Goal: Find specific page/section: Find specific page/section

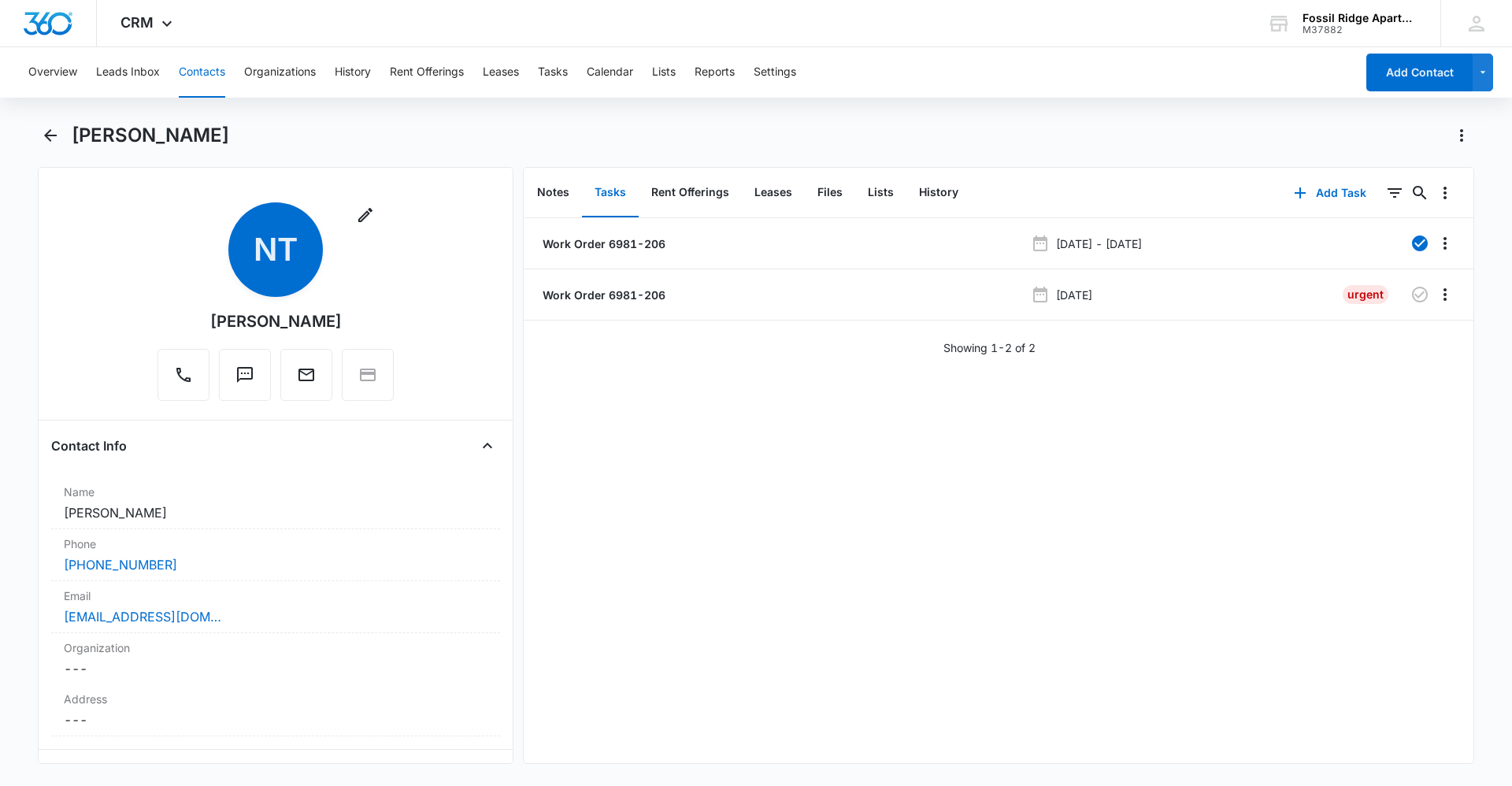
click at [189, 78] on button "Contacts" at bounding box center [202, 72] width 46 height 51
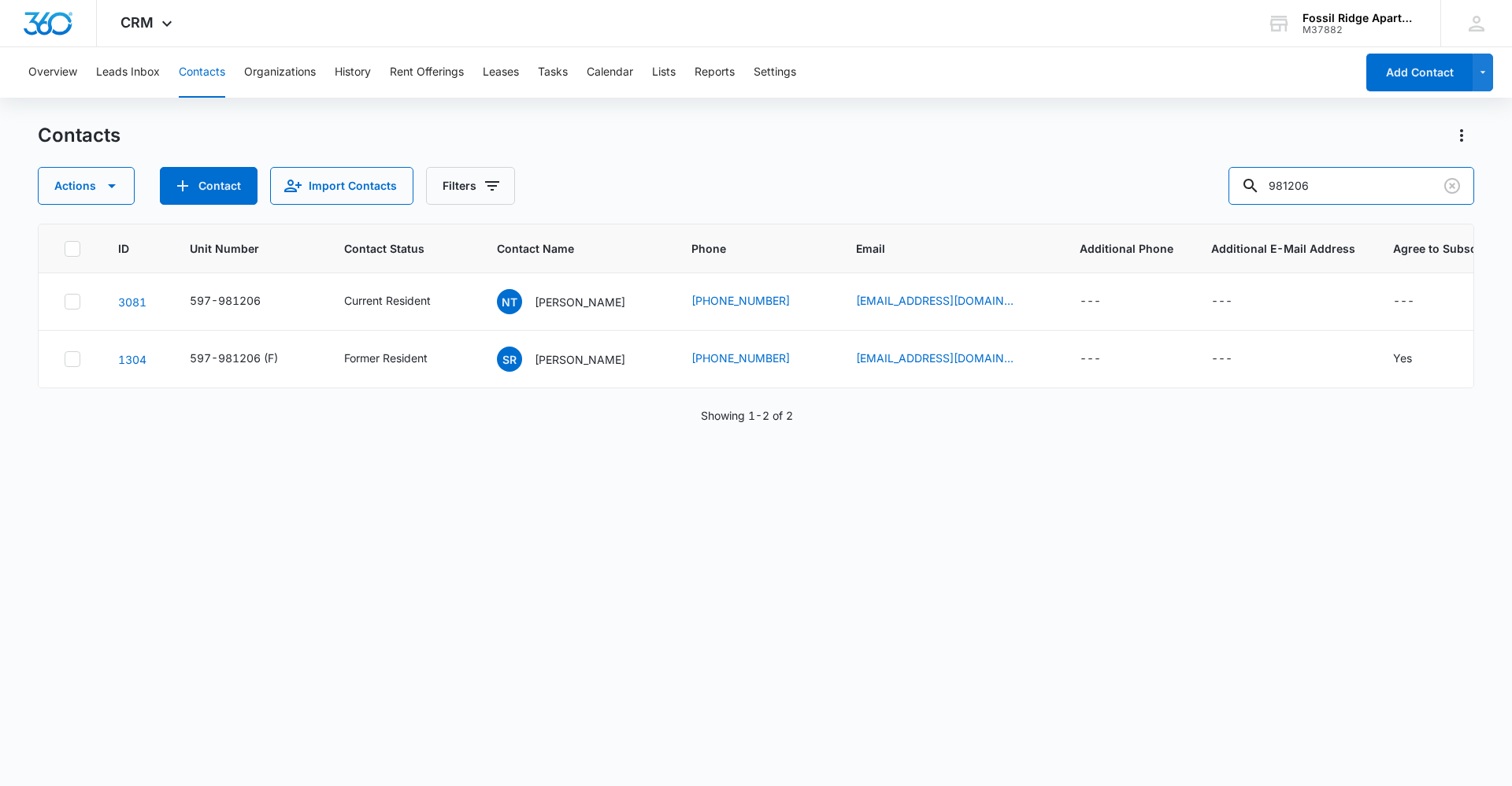
drag, startPoint x: 1337, startPoint y: 180, endPoint x: 659, endPoint y: 216, distance: 679.0
click at [659, 216] on div "Contacts Actions Contact Import Contacts Filters 981206 ID Unit Number Contact …" at bounding box center [756, 454] width 1436 height 661
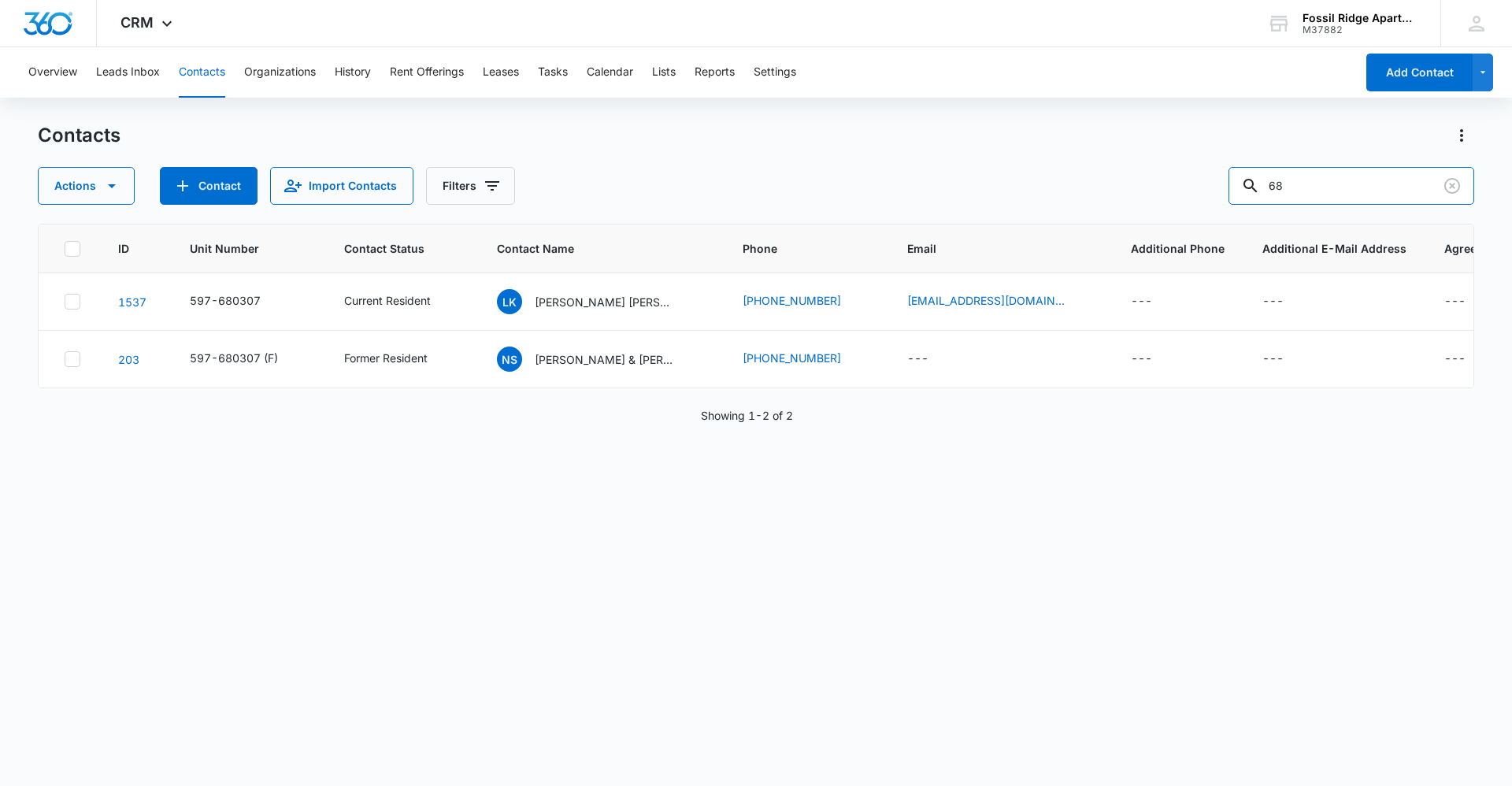
type input "6"
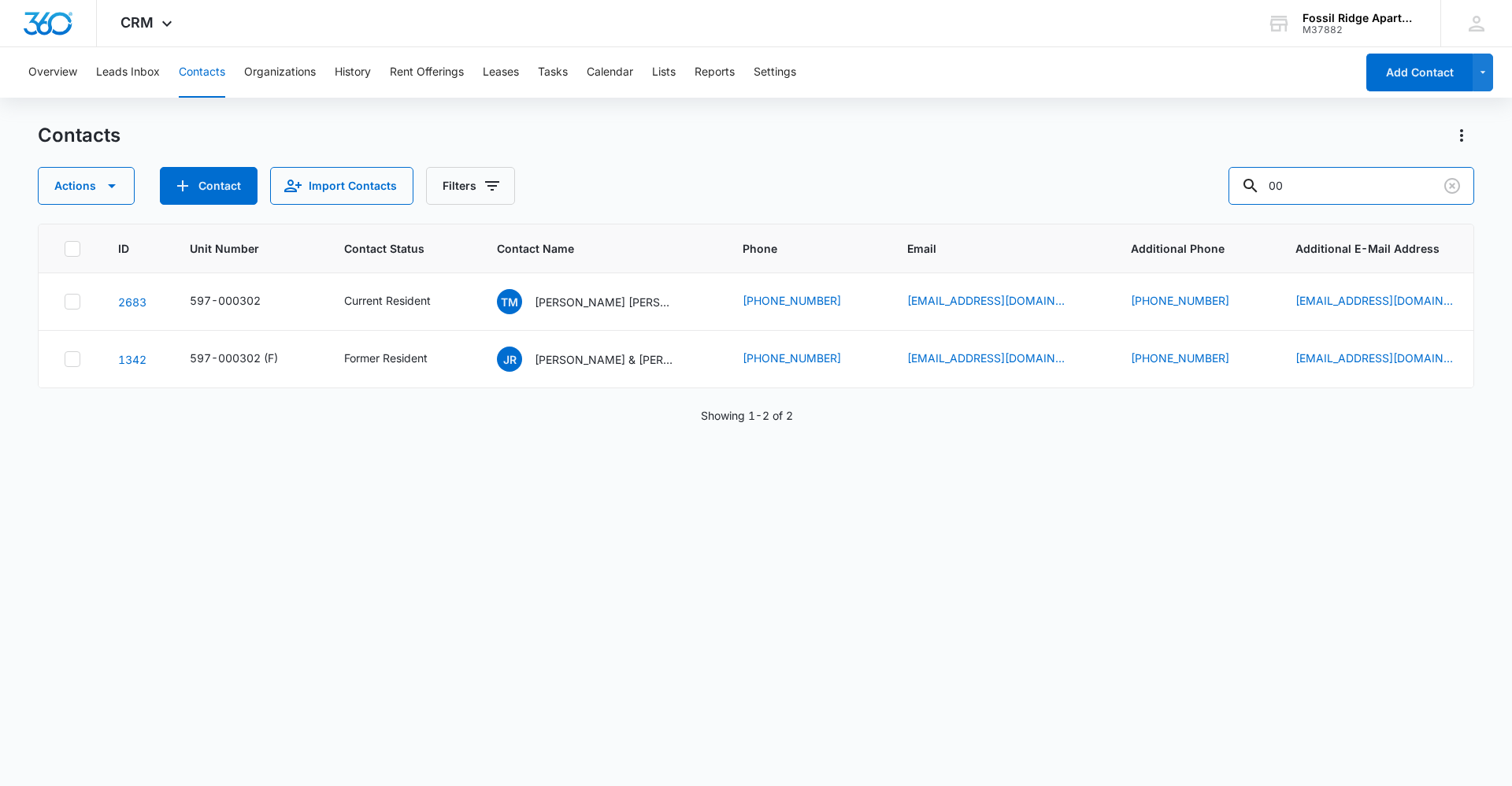
type input "0"
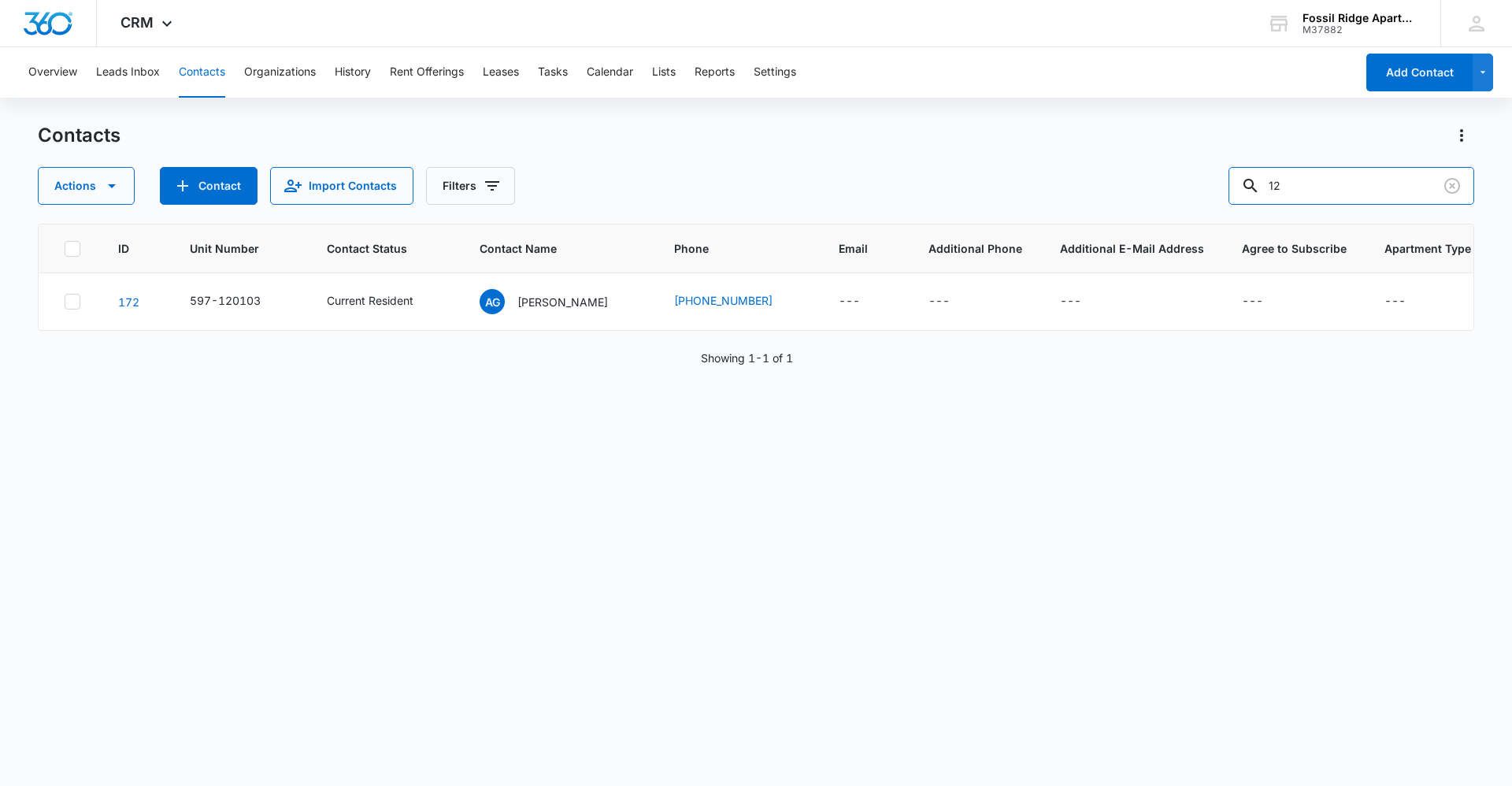
type input "1"
drag, startPoint x: 1344, startPoint y: 192, endPoint x: 926, endPoint y: 190, distance: 418.0
click at [927, 190] on div "Actions Contact Import Contacts Filters 680308" at bounding box center [756, 185] width 1436 height 38
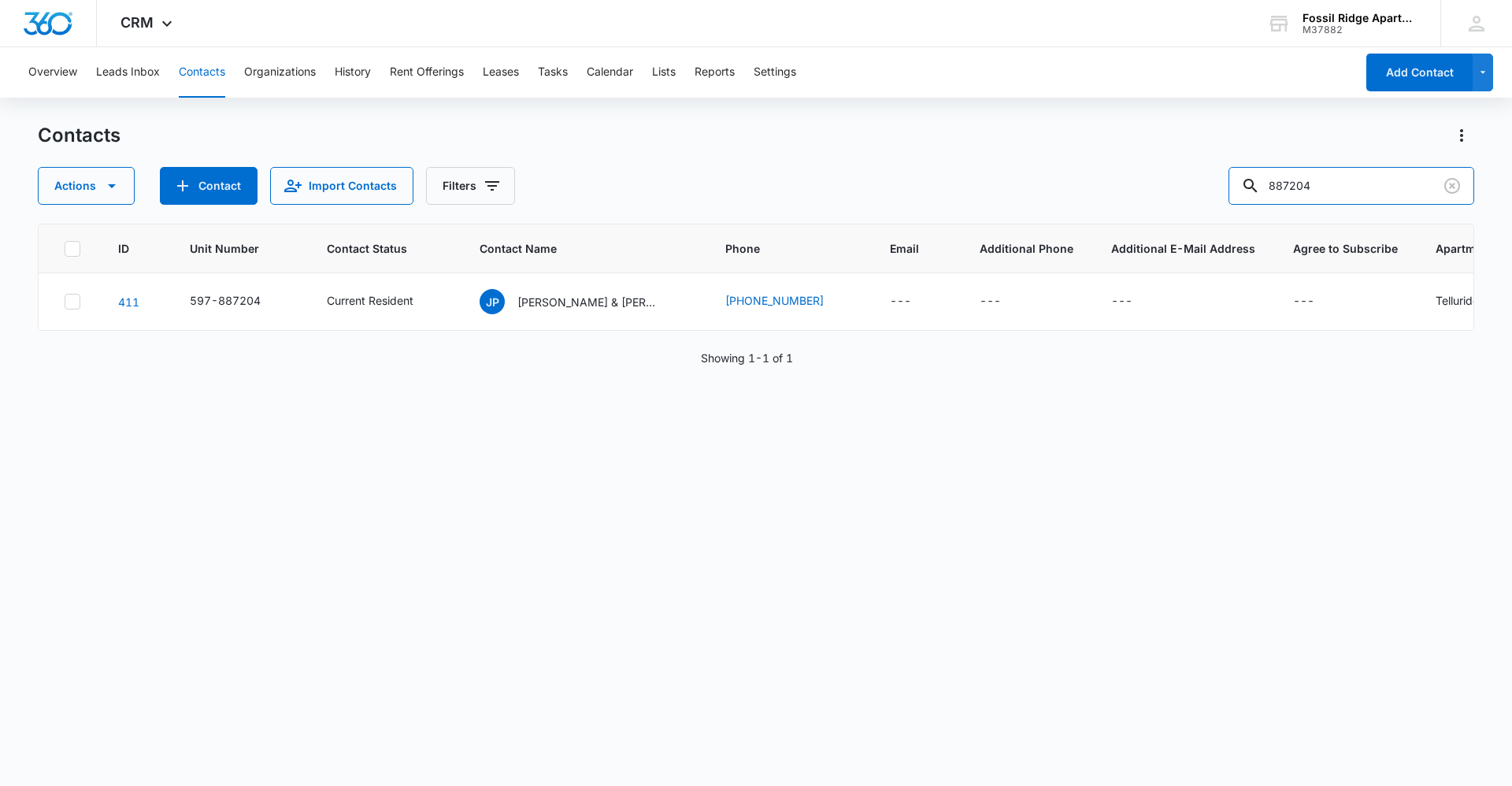
drag, startPoint x: 1337, startPoint y: 179, endPoint x: 986, endPoint y: 215, distance: 352.8
click at [986, 214] on div "Contacts Actions Contact Import Contacts Filters 887204 ID Unit Number Contact …" at bounding box center [756, 454] width 1436 height 661
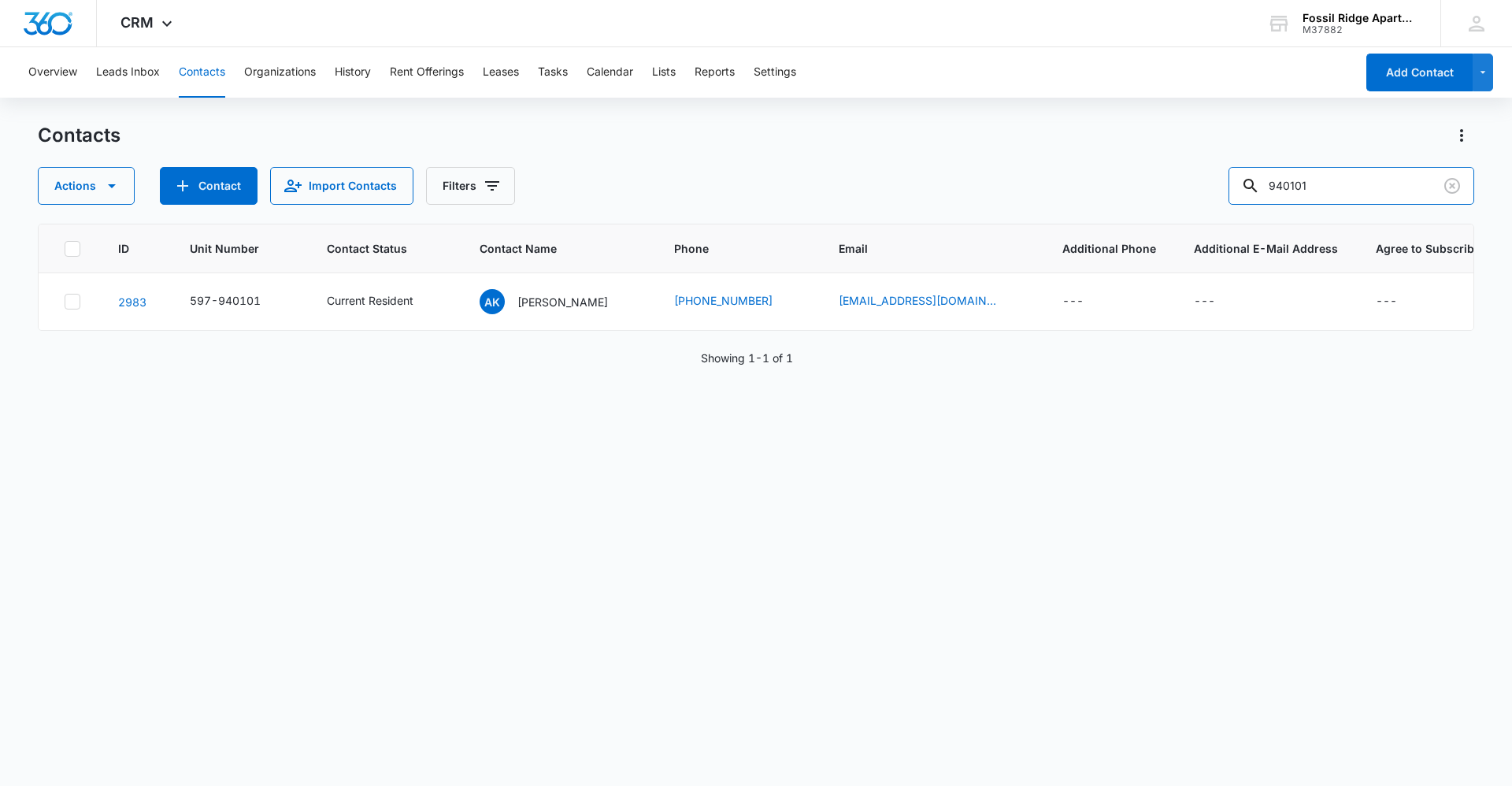
drag, startPoint x: 1347, startPoint y: 184, endPoint x: 1056, endPoint y: 179, distance: 291.0
click at [1057, 179] on div "Actions Contact Import Contacts Filters 940101" at bounding box center [756, 185] width 1436 height 38
type input "020108"
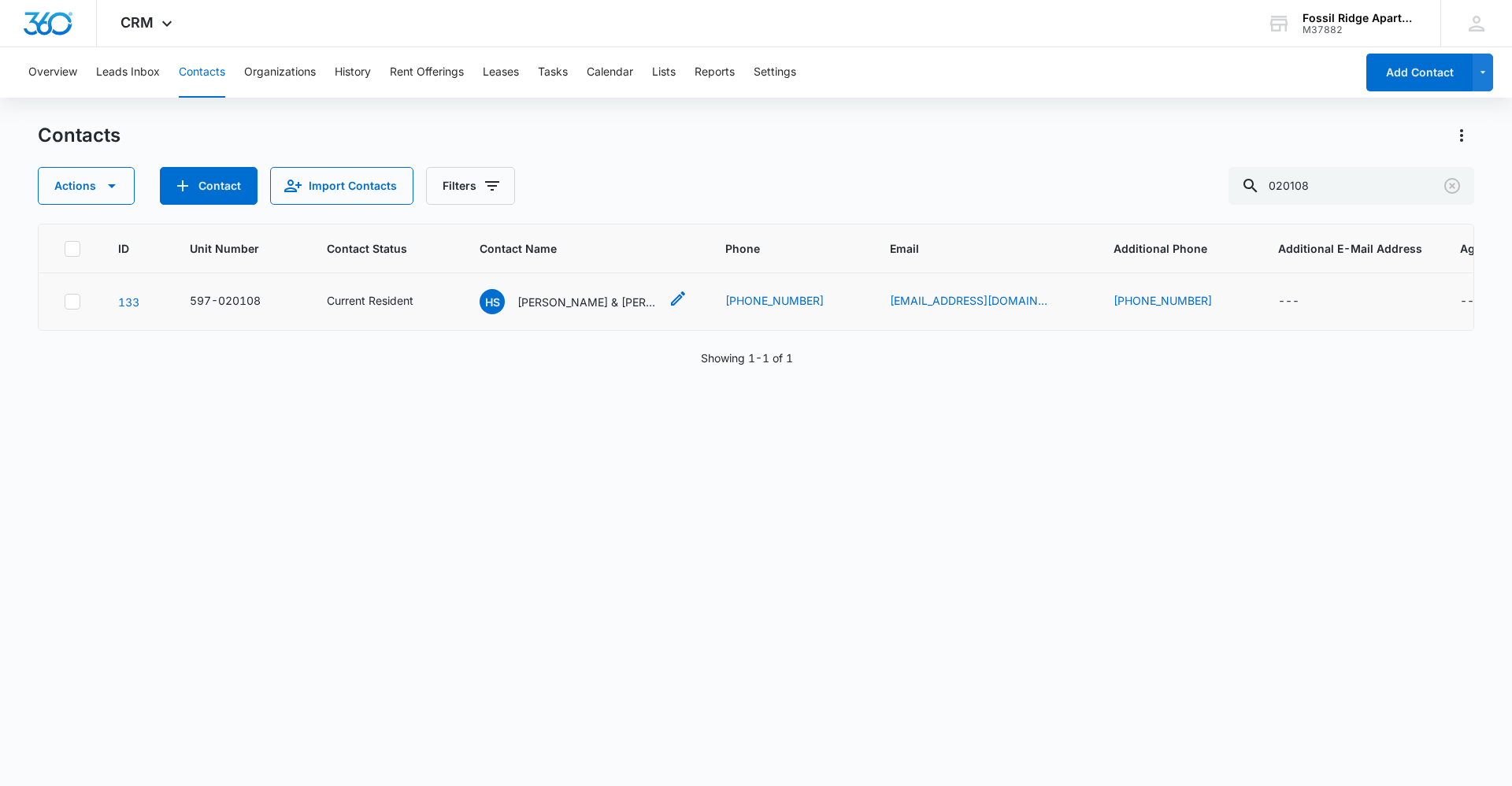
click at [588, 302] on p "[PERSON_NAME] & [PERSON_NAME]" at bounding box center [588, 301] width 142 height 17
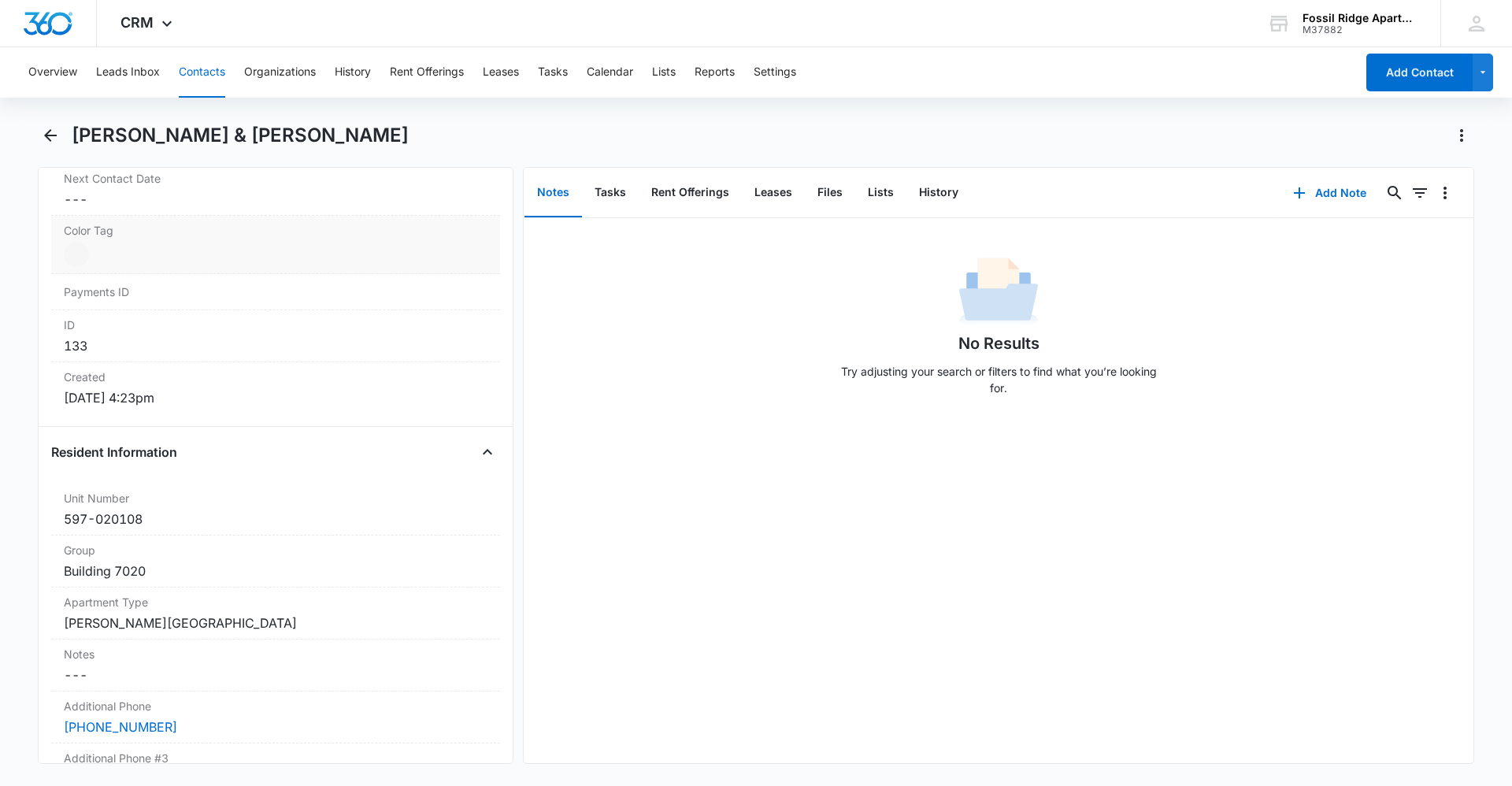
scroll to position [945, 0]
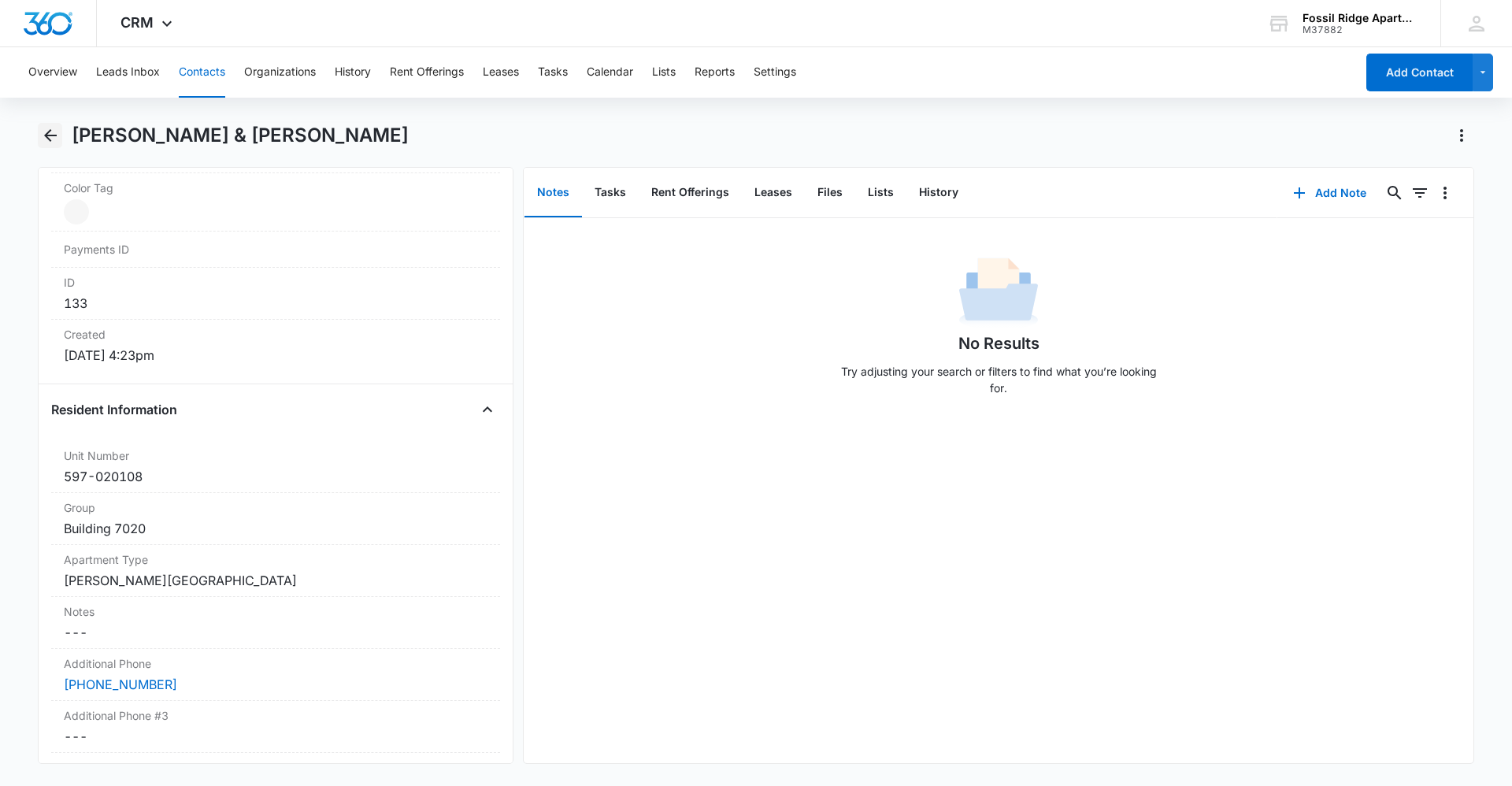
drag, startPoint x: 43, startPoint y: 131, endPoint x: 55, endPoint y: 136, distance: 13.0
click at [46, 133] on icon "Back" at bounding box center [50, 135] width 19 height 19
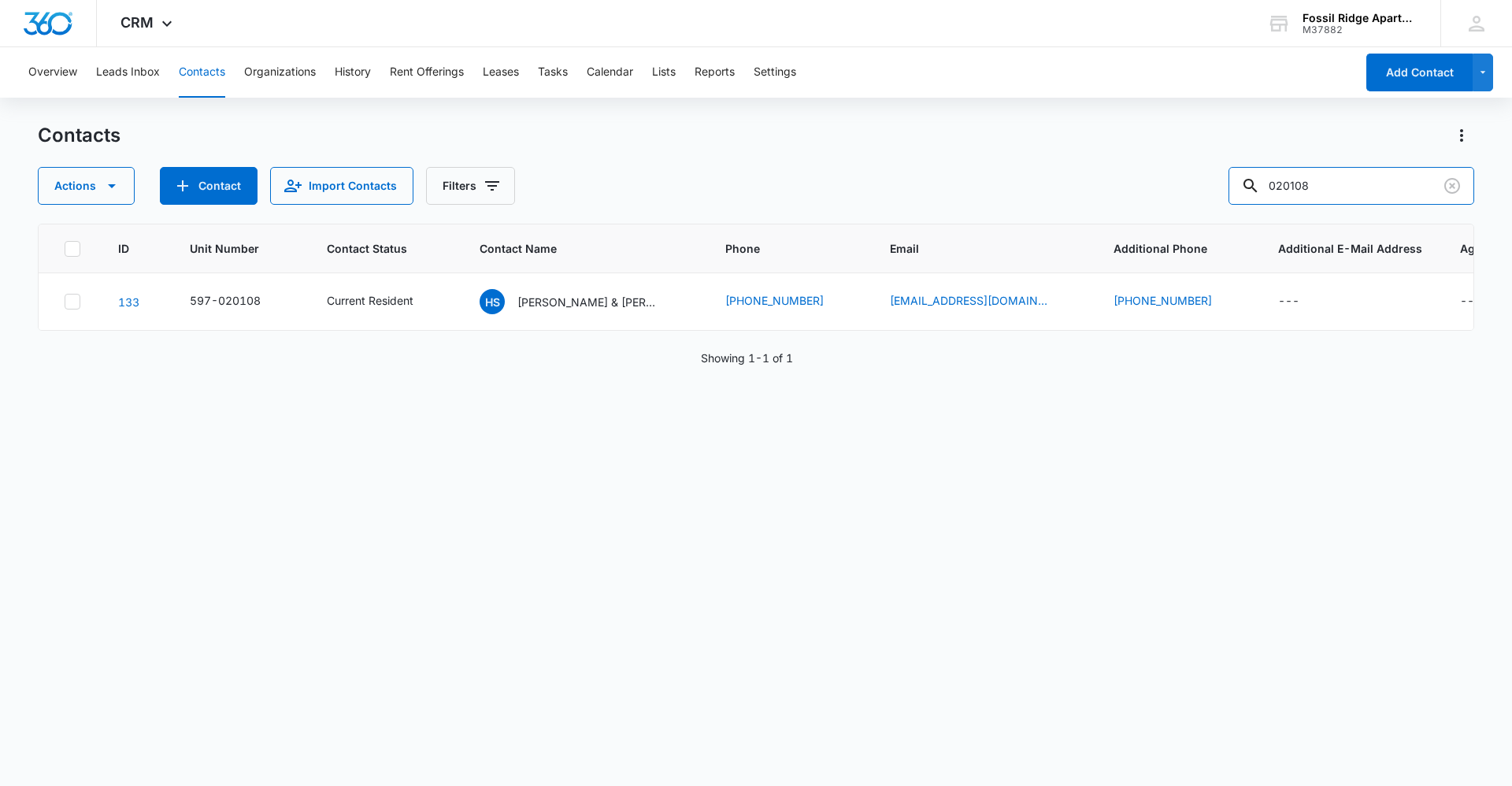
drag, startPoint x: 1329, startPoint y: 192, endPoint x: 1047, endPoint y: 164, distance: 283.4
click at [1048, 162] on div "Contacts Actions Contact Import Contacts Filters 020108" at bounding box center [756, 164] width 1436 height 82
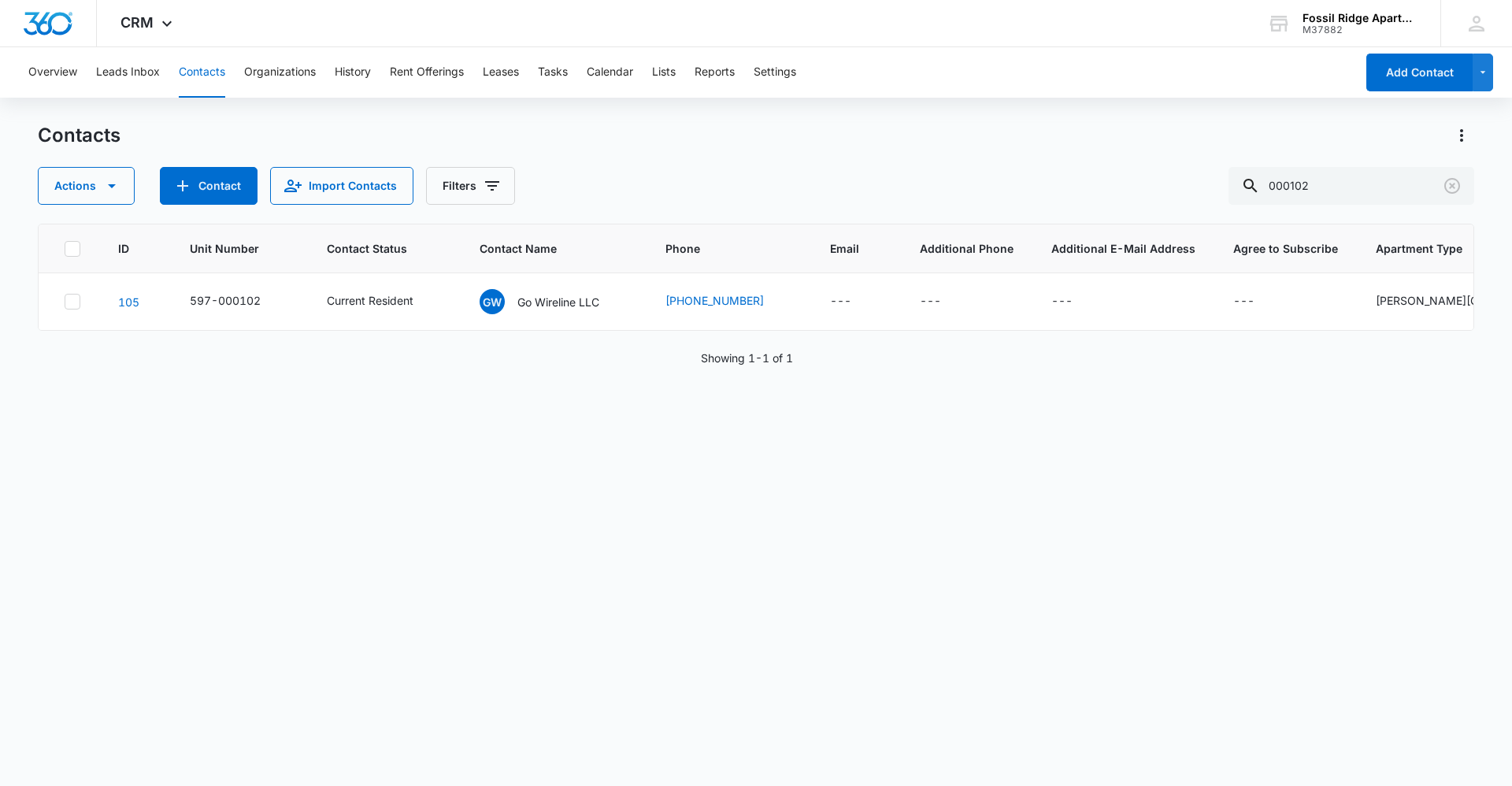
drag, startPoint x: 1344, startPoint y: 166, endPoint x: 792, endPoint y: 190, distance: 552.5
click at [792, 190] on div "Contacts Actions Contact Import Contacts Filters 000102" at bounding box center [756, 164] width 1436 height 82
click at [1385, 174] on input "000102" at bounding box center [1351, 185] width 246 height 38
click at [1380, 182] on input "000102" at bounding box center [1351, 185] width 246 height 38
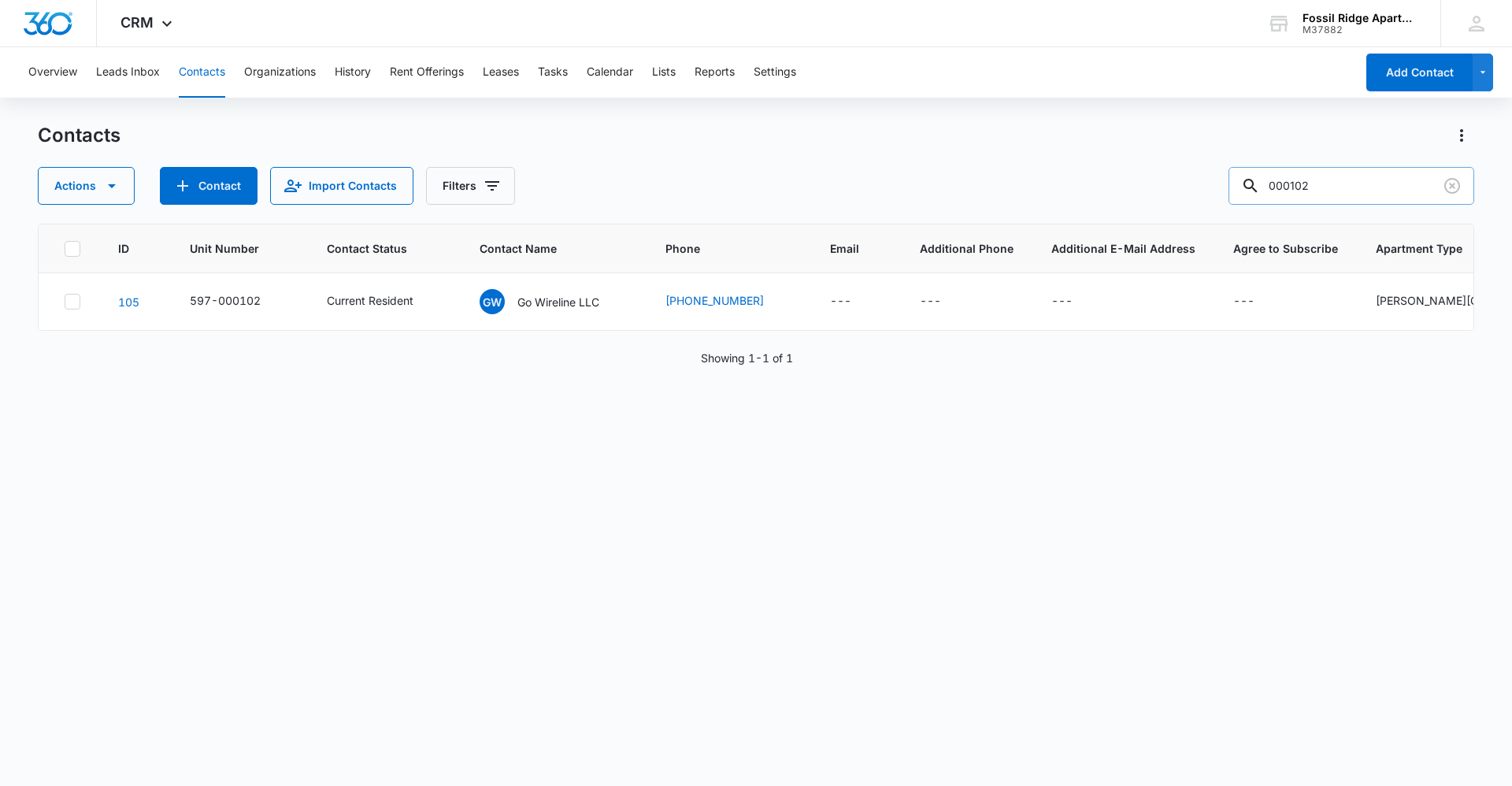
click at [1380, 183] on input "000102" at bounding box center [1351, 185] width 246 height 38
type input "820206"
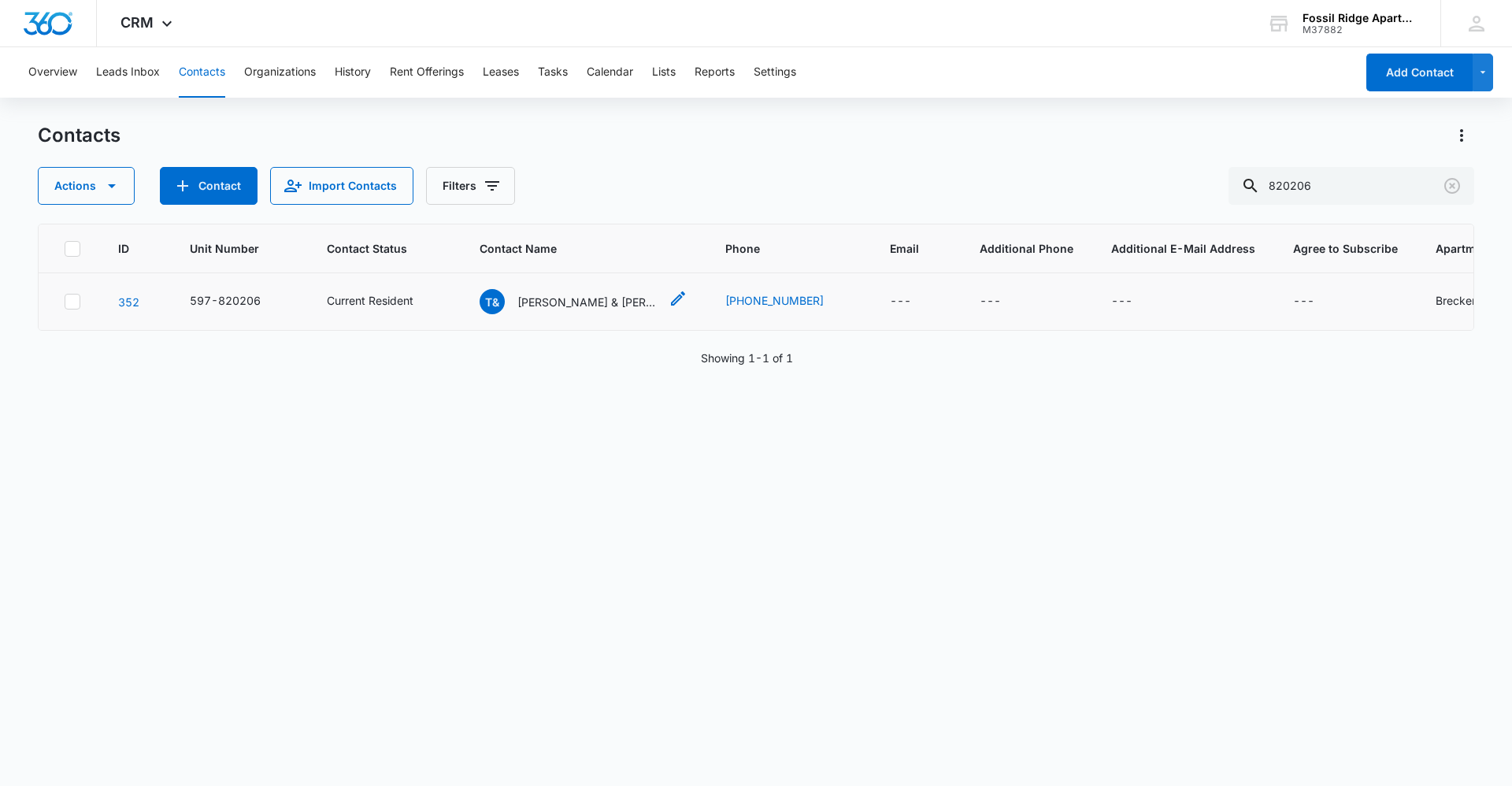
click at [566, 290] on div "T& [PERSON_NAME] & [PERSON_NAME]" at bounding box center [569, 301] width 180 height 25
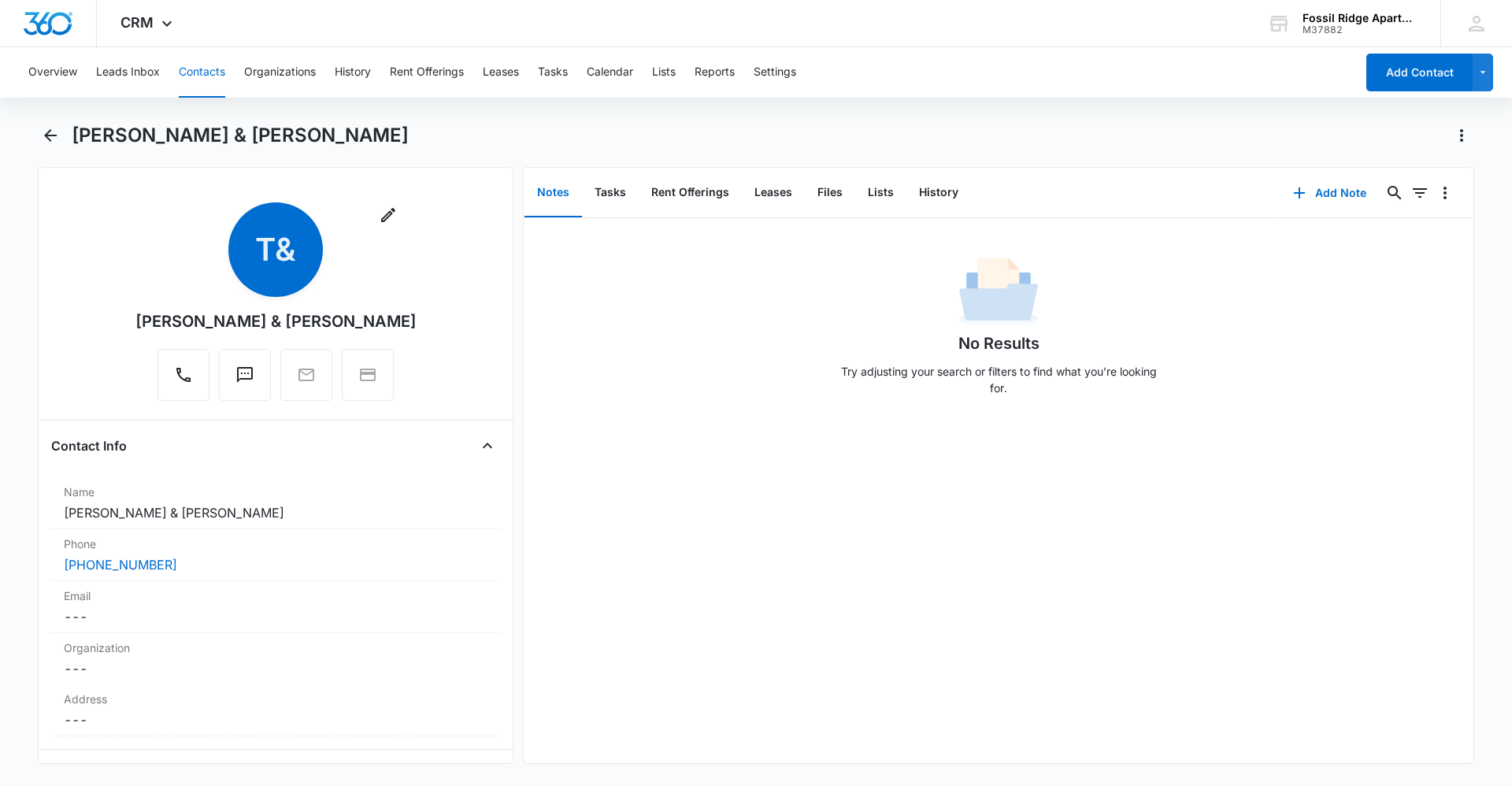
click at [815, 581] on div "No Results Try adjusting your search or filters to find what you’re looking for." at bounding box center [998, 490] width 949 height 545
